Goal: Find specific page/section: Find specific page/section

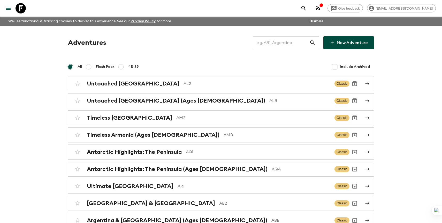
click at [292, 49] on input "text" at bounding box center [281, 42] width 57 height 14
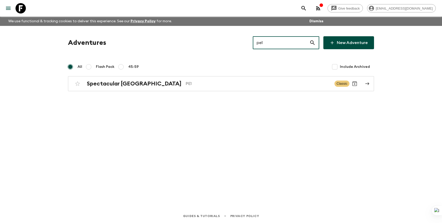
type input "pe1"
click at [227, 91] on div "Adventures pe1 ​ New Adventure All Flash Pack 45-59 Include Archived Spectacula…" at bounding box center [221, 110] width 331 height 168
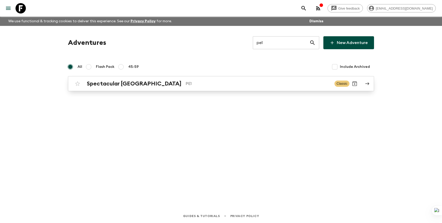
click at [226, 85] on p "PE1" at bounding box center [258, 83] width 145 height 6
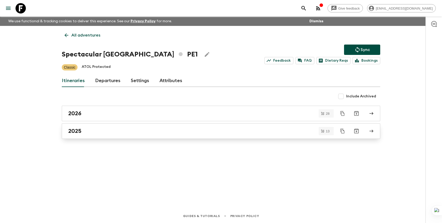
click at [89, 133] on div "2025" at bounding box center [216, 130] width 296 height 7
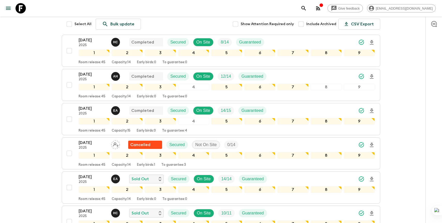
scroll to position [79, 0]
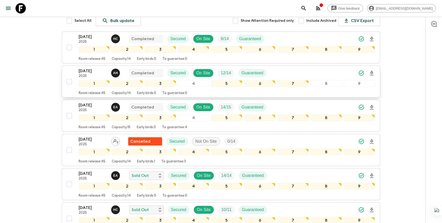
click at [275, 72] on div "[DATE] 2025 A H Completed Secured On Site 12 / 14 Guaranteed" at bounding box center [227, 73] width 296 height 10
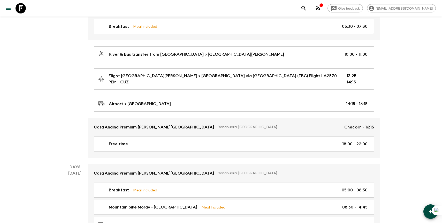
scroll to position [520, 0]
